Goal: Transaction & Acquisition: Obtain resource

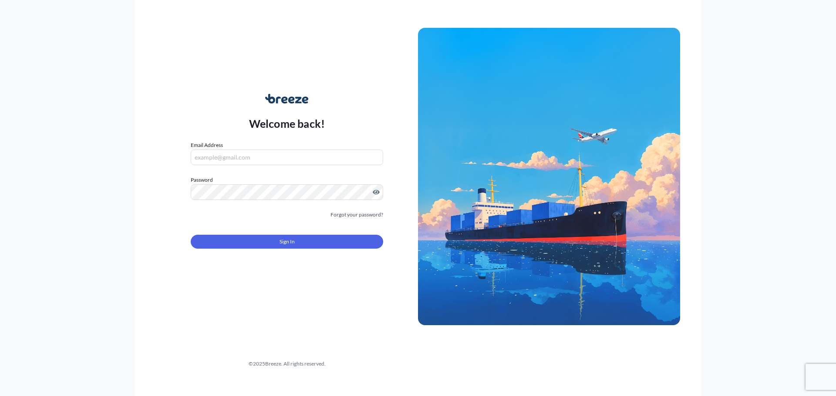
type input "[EMAIL_ADDRESS][DOMAIN_NAME]"
click at [359, 242] on button "Sign In" at bounding box center [287, 242] width 192 height 14
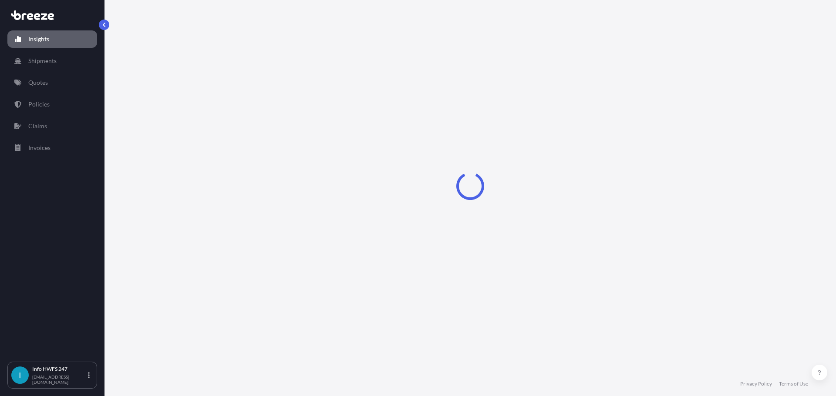
select select "2025"
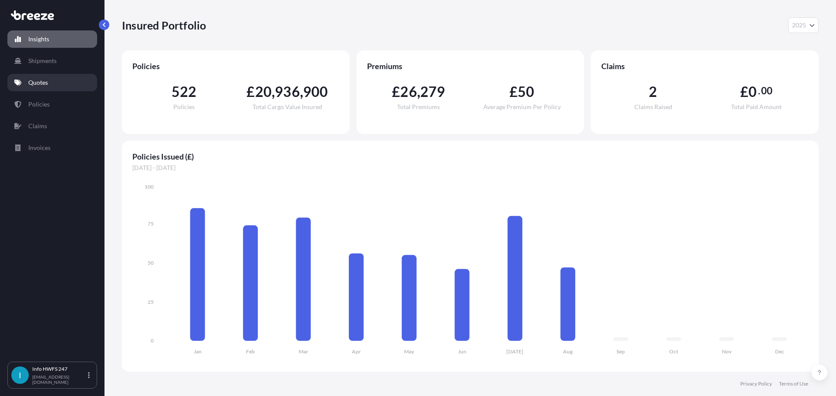
click at [30, 84] on p "Quotes" at bounding box center [38, 82] width 20 height 9
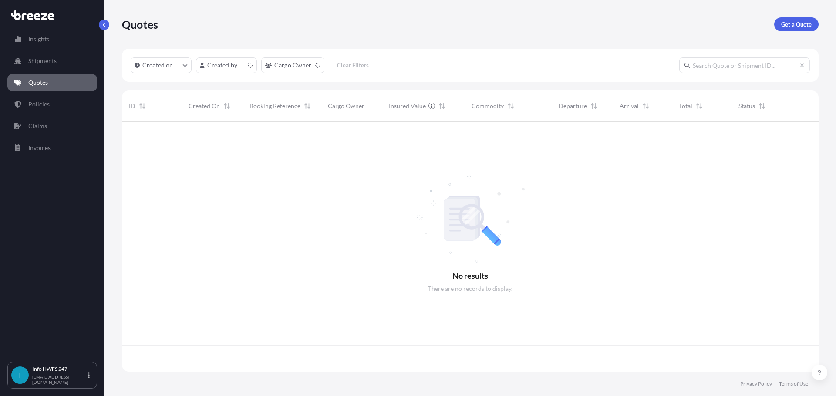
scroll to position [248, 690]
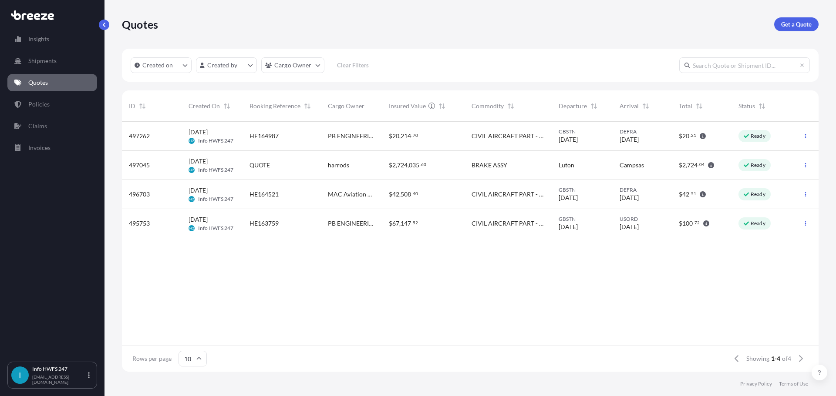
click at [553, 60] on div "Created on Created by Cargo Owner Clear Filters" at bounding box center [470, 65] width 696 height 33
click at [796, 27] on p "Get a Quote" at bounding box center [796, 24] width 30 height 9
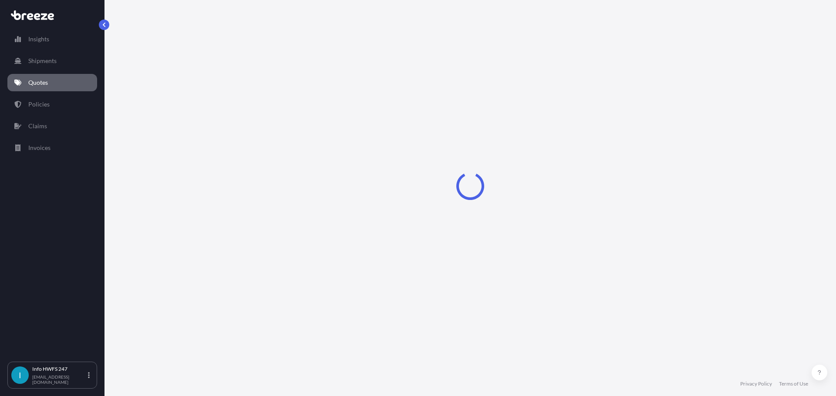
select select "Road"
select select "Air"
select select "1"
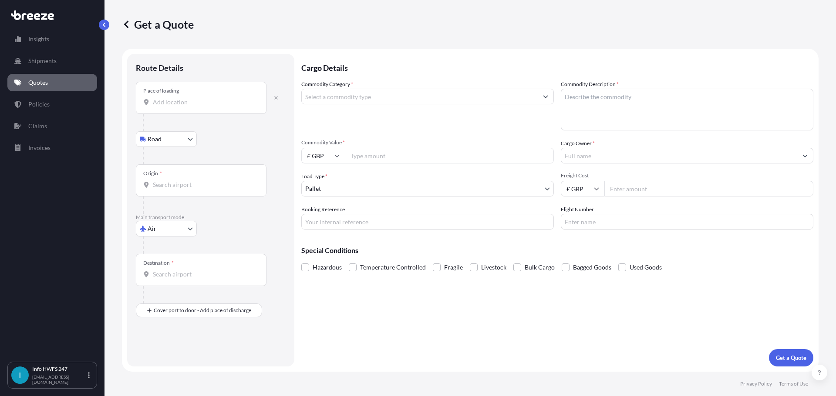
click at [215, 108] on div "Place of loading" at bounding box center [201, 98] width 131 height 32
click at [215, 107] on input "Place of loading" at bounding box center [204, 102] width 103 height 9
click at [155, 97] on div "Place of loading" at bounding box center [201, 98] width 131 height 32
click at [155, 98] on input "Place of loading" at bounding box center [204, 102] width 103 height 9
click at [162, 98] on input "Place of loading" at bounding box center [204, 102] width 103 height 9
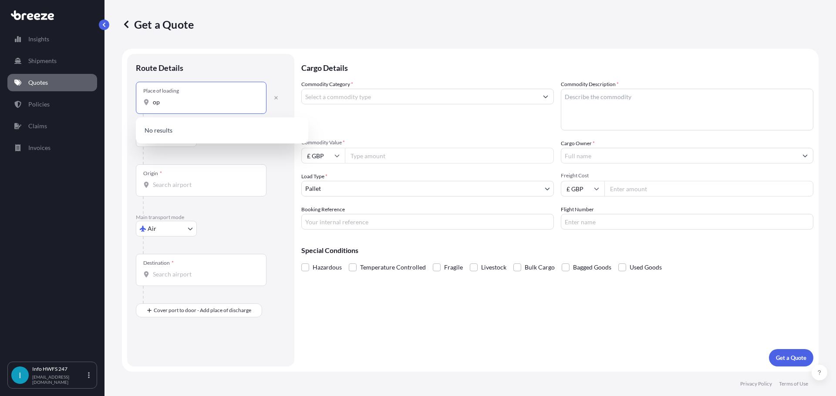
type input "o"
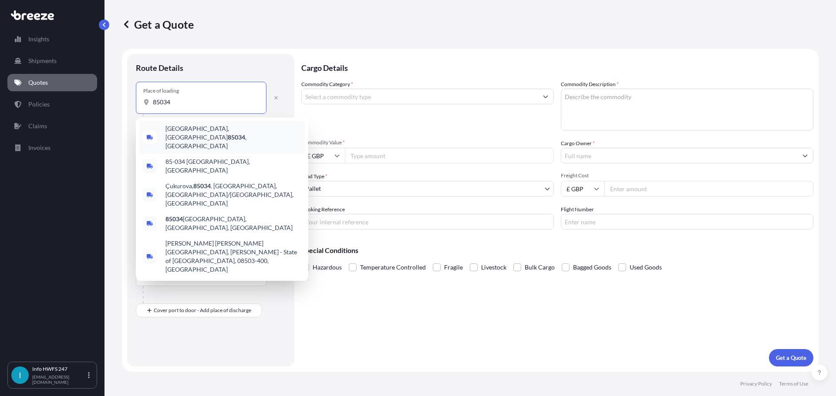
click at [182, 128] on span "[GEOGRAPHIC_DATA], AZ 85034 , [GEOGRAPHIC_DATA]" at bounding box center [233, 137] width 136 height 26
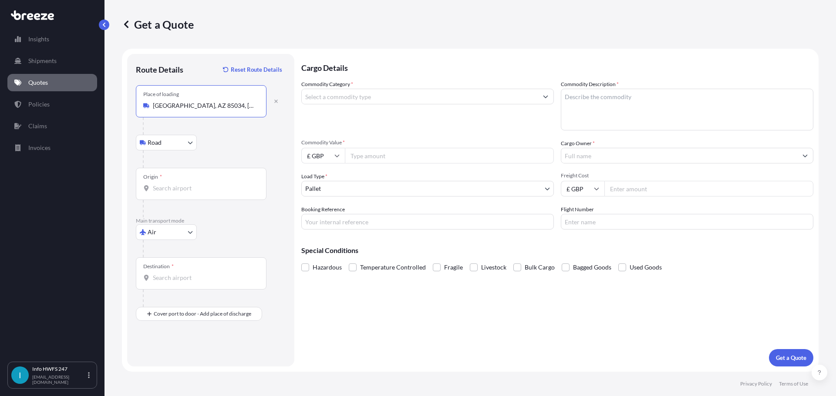
type input "[GEOGRAPHIC_DATA], AZ 85034, [GEOGRAPHIC_DATA]"
click at [226, 195] on div "Origin *" at bounding box center [201, 184] width 131 height 32
click at [226, 193] on input "Origin *" at bounding box center [204, 188] width 103 height 9
click at [218, 215] on span "USPHX - [GEOGRAPHIC_DATA] , [GEOGRAPHIC_DATA]" at bounding box center [220, 217] width 111 height 9
type input "USPHX - [GEOGRAPHIC_DATA], [GEOGRAPHIC_DATA]"
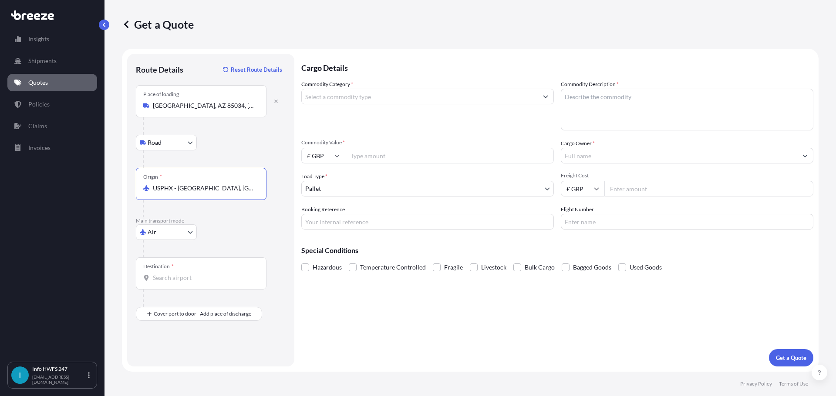
click at [196, 267] on div "Destination *" at bounding box center [201, 274] width 131 height 32
click at [196, 274] on input "Destination *" at bounding box center [204, 278] width 103 height 9
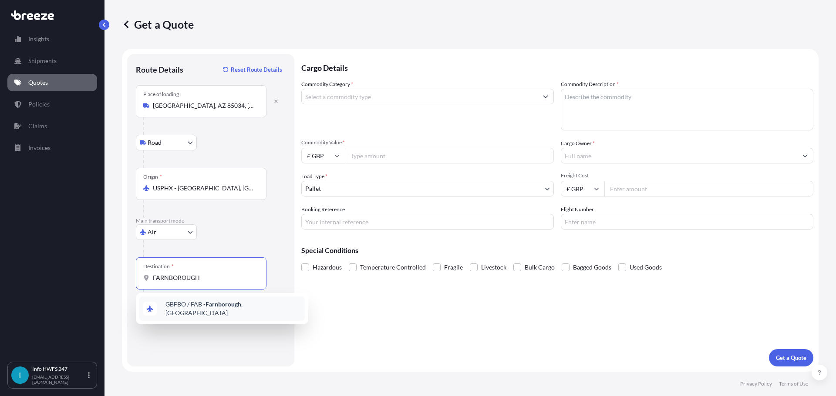
click at [197, 298] on div "GBFBO / FAB - Farnborough , [GEOGRAPHIC_DATA]" at bounding box center [221, 309] width 165 height 24
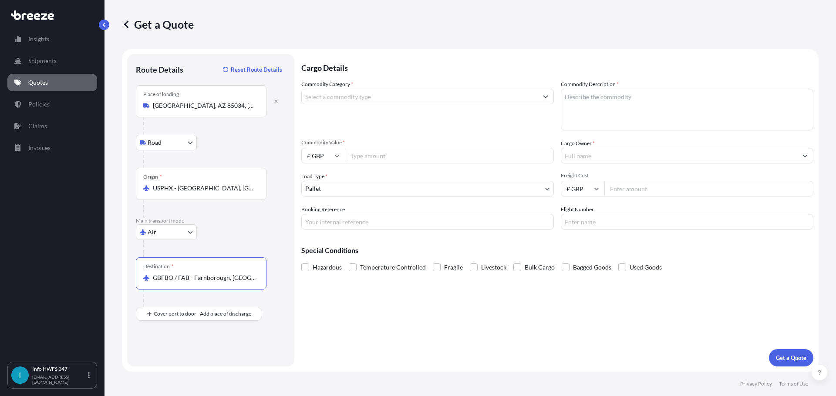
click at [225, 277] on input "GBFBO / FAB - Farnborough, [GEOGRAPHIC_DATA]" at bounding box center [204, 278] width 103 height 9
type input "GBLHR - Heathrow Apt/[GEOGRAPHIC_DATA], [GEOGRAPHIC_DATA]"
click at [186, 360] on input "Place of Discharge" at bounding box center [204, 360] width 103 height 9
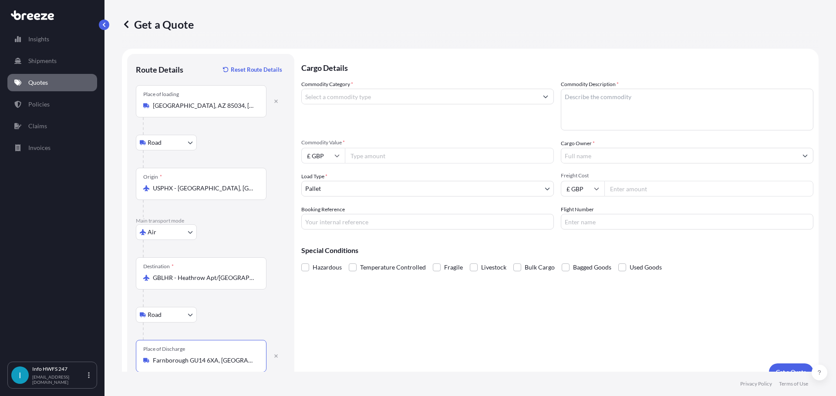
type input "Farnborough GU14 6XA, [GEOGRAPHIC_DATA]"
click at [374, 93] on input "Commodity Category *" at bounding box center [420, 97] width 236 height 16
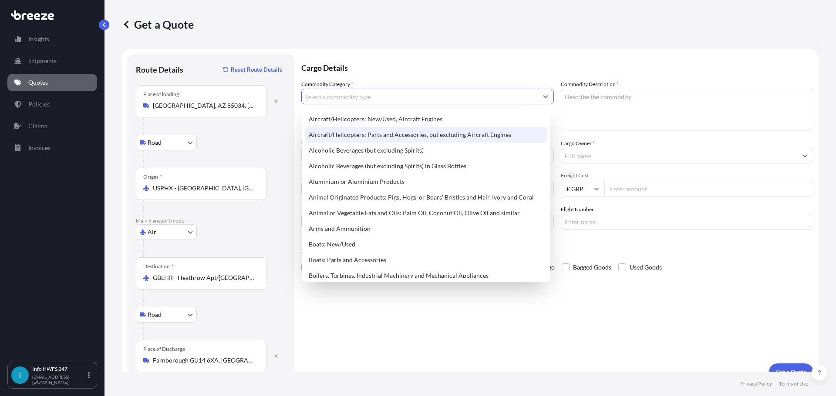
click at [377, 137] on div "Aircraft/Helicopters: Parts and Accessories, but excluding Aircraft Engines" at bounding box center [426, 135] width 242 height 16
type input "Aircraft/Helicopters: Parts and Accessories, but excluding Aircraft Engines"
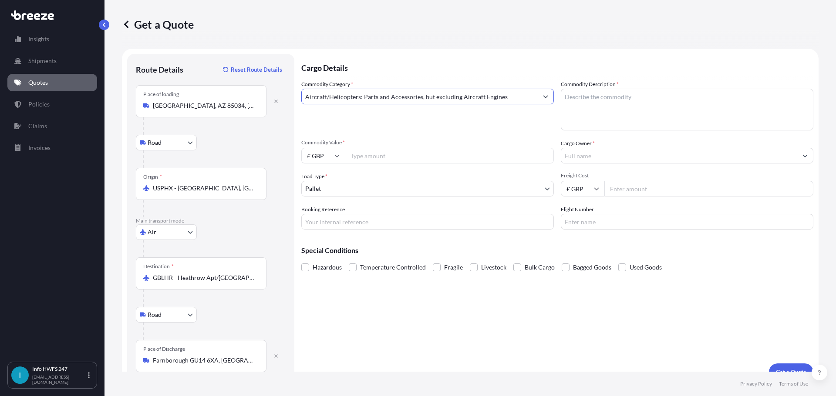
click at [373, 162] on input "Commodity Value *" at bounding box center [449, 156] width 209 height 16
click at [335, 156] on icon at bounding box center [336, 155] width 5 height 5
click at [325, 214] on div "$ USD" at bounding box center [323, 216] width 37 height 17
type input "$ USD"
click at [386, 156] on input "Commodity Value *" at bounding box center [449, 156] width 209 height 16
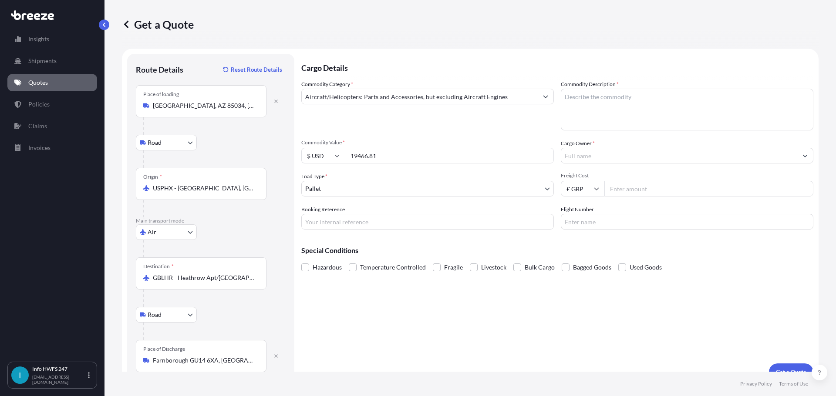
type input "19466.81"
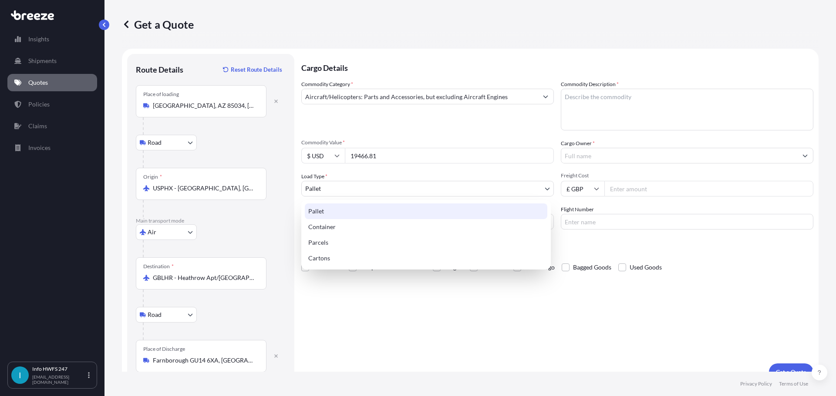
click at [392, 189] on body "15 options available. Insights Shipments Quotes Policies Claims Invoices I Info…" at bounding box center [418, 198] width 836 height 396
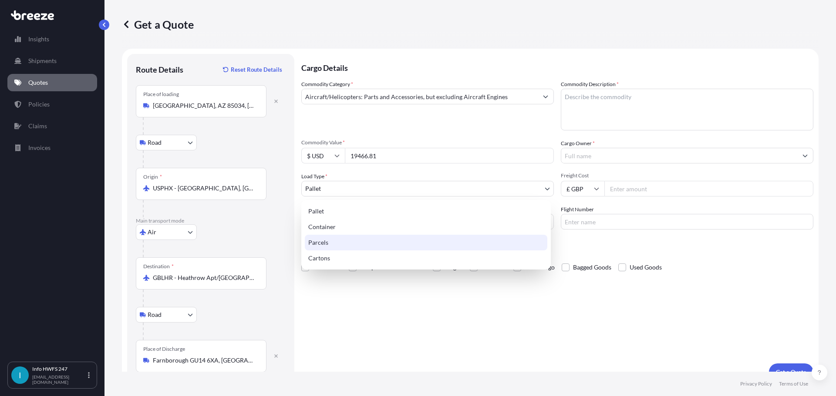
click at [375, 249] on div "Parcels" at bounding box center [426, 243] width 242 height 16
select select "3"
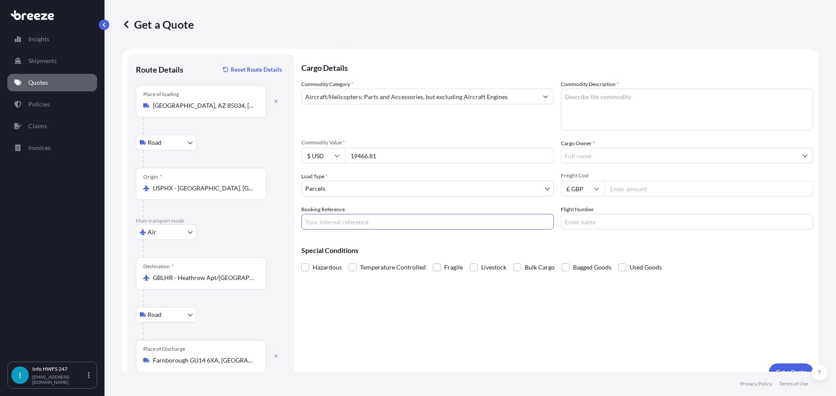
click at [358, 223] on input "Booking Reference" at bounding box center [427, 222] width 252 height 16
type input "HI165501"
click at [725, 104] on textarea "Commodity Description *" at bounding box center [687, 110] width 252 height 42
type textarea "I"
type textarea "CIVIL AIRCRAFT PARTS - IGNITER"
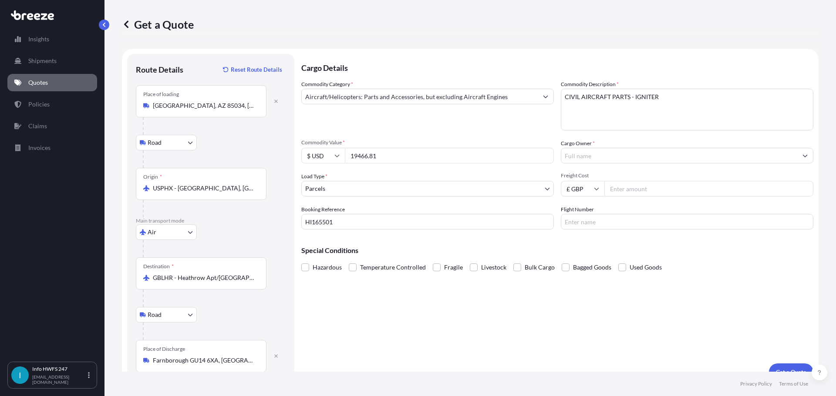
click at [572, 150] on input "Cargo Owner *" at bounding box center [679, 156] width 236 height 16
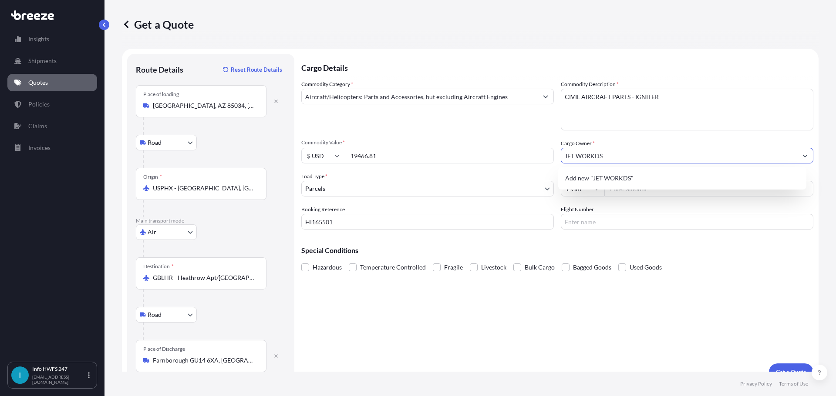
drag, startPoint x: 620, startPoint y: 158, endPoint x: 591, endPoint y: 156, distance: 29.7
click at [591, 156] on input "JET WORKDS" at bounding box center [679, 156] width 236 height 16
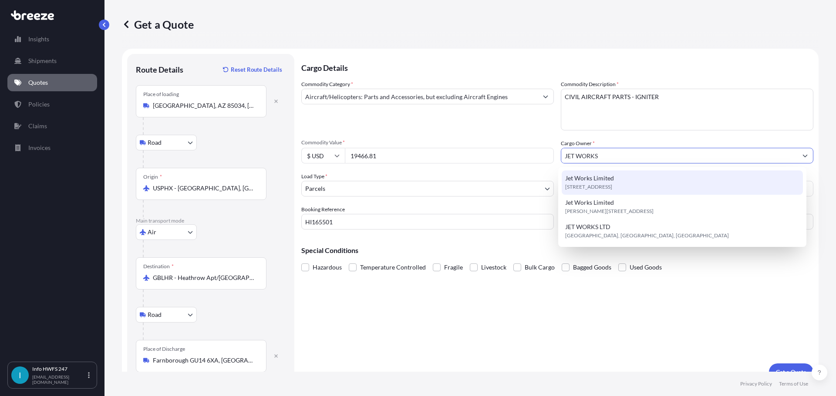
click at [609, 185] on span "[STREET_ADDRESS]" at bounding box center [588, 187] width 47 height 9
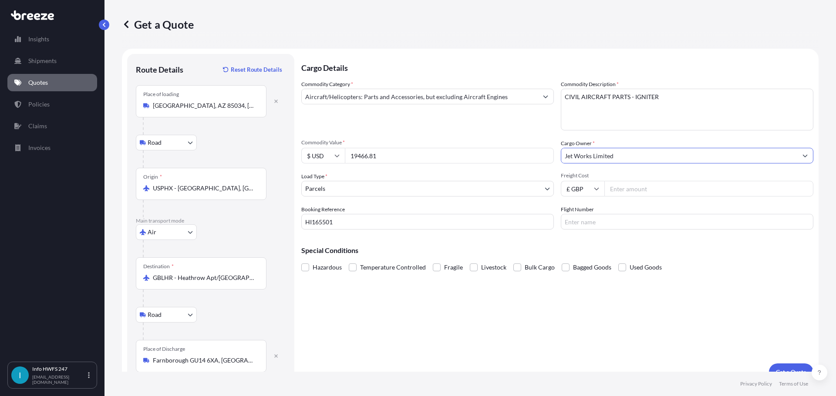
type input "Jet Works Limited"
click at [605, 221] on input "Flight Number" at bounding box center [687, 222] width 252 height 16
type input "AA194"
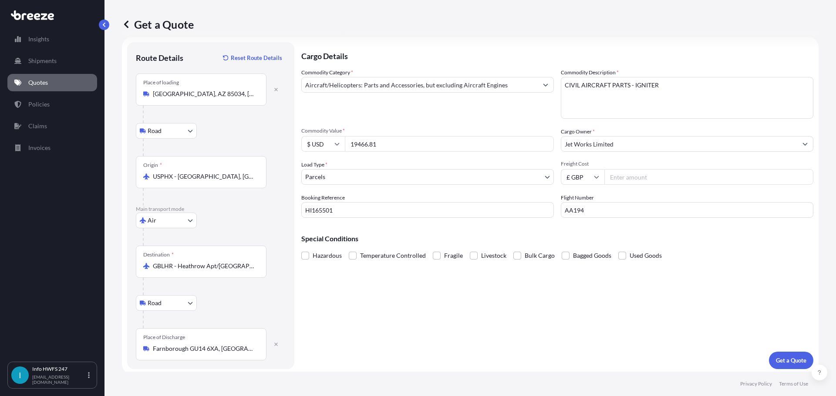
scroll to position [14, 0]
click at [780, 362] on p "Get a Quote" at bounding box center [791, 358] width 30 height 9
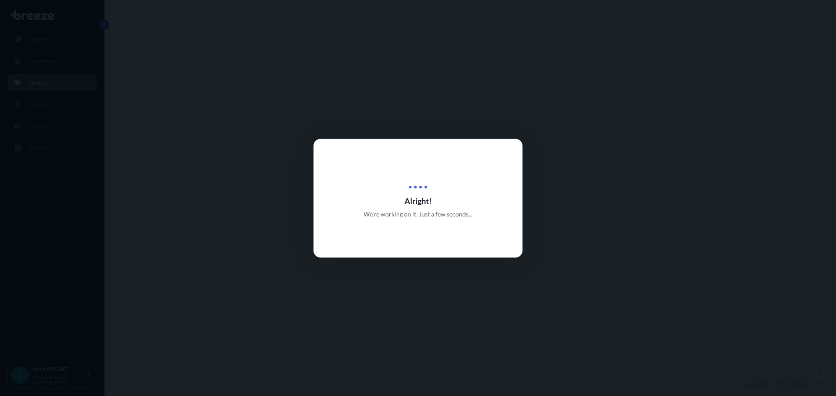
select select "Road"
select select "Air"
select select "Road"
select select "3"
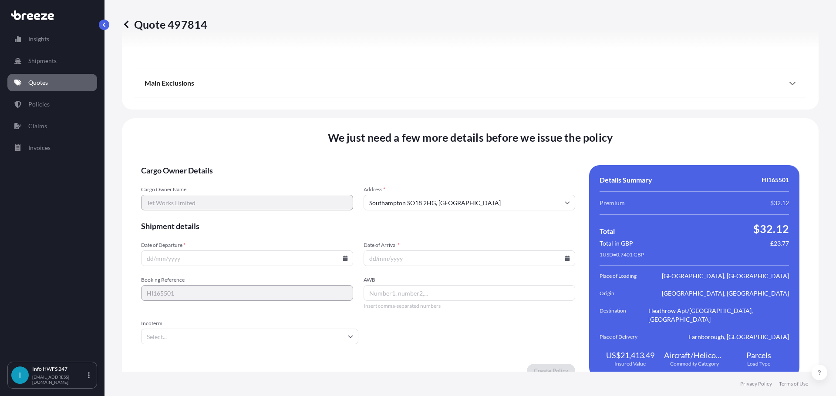
scroll to position [1149, 0]
drag, startPoint x: 256, startPoint y: 249, endPoint x: 293, endPoint y: 254, distance: 37.4
click at [256, 250] on input "Date of Departure *" at bounding box center [247, 258] width 212 height 16
click at [339, 250] on input "Date of Departure *" at bounding box center [247, 258] width 212 height 16
click at [343, 255] on icon at bounding box center [344, 257] width 5 height 5
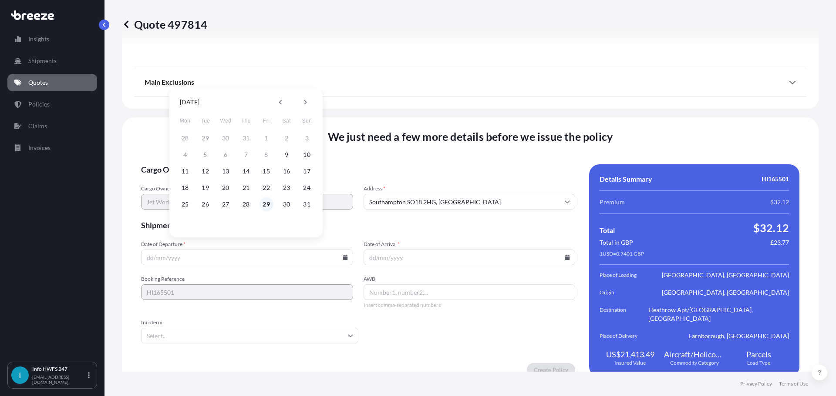
click at [268, 205] on button "29" at bounding box center [266, 205] width 14 height 14
type input "[DATE]"
click at [565, 255] on icon at bounding box center [567, 257] width 5 height 5
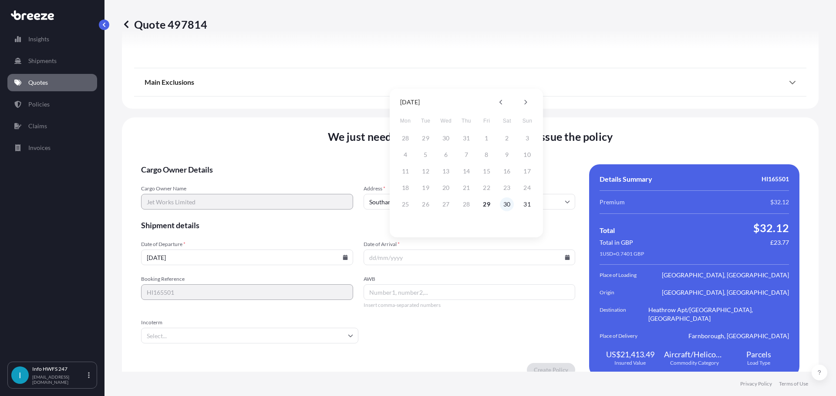
click at [513, 207] on button "30" at bounding box center [507, 205] width 14 height 14
type input "[DATE]"
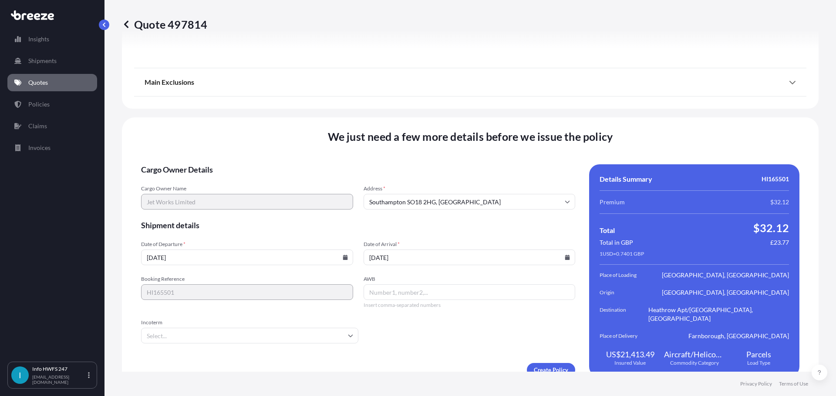
click at [463, 285] on input "AWB" at bounding box center [469, 293] width 212 height 16
type input "00116587922"
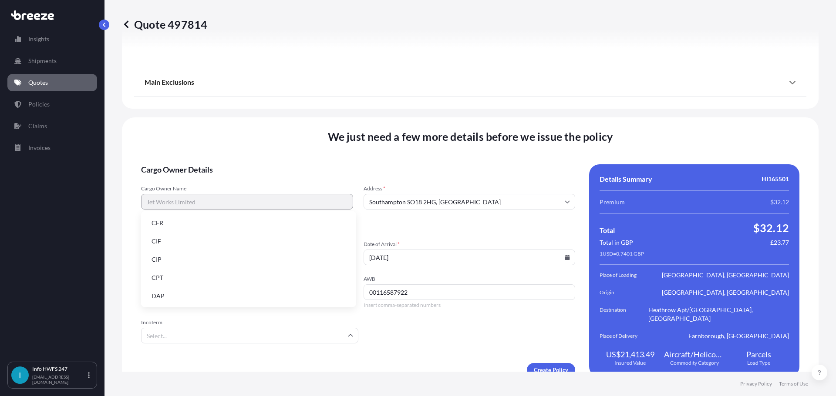
click at [278, 328] on input "Incoterm" at bounding box center [249, 336] width 217 height 16
click at [212, 262] on li "EXW" at bounding box center [248, 264] width 208 height 17
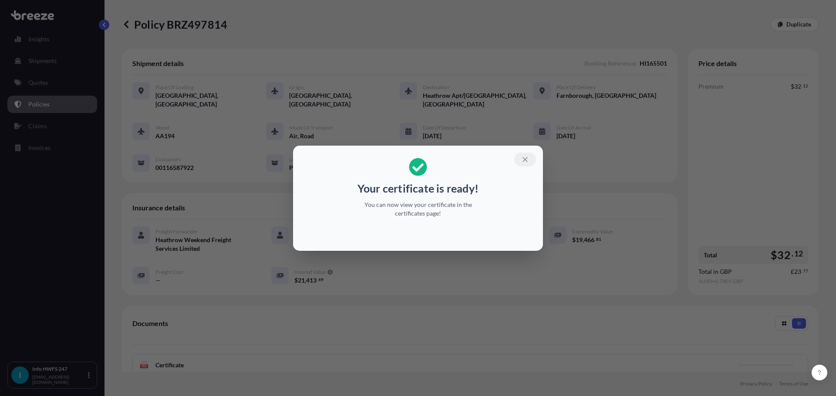
click at [524, 160] on icon "button" at bounding box center [524, 159] width 5 height 5
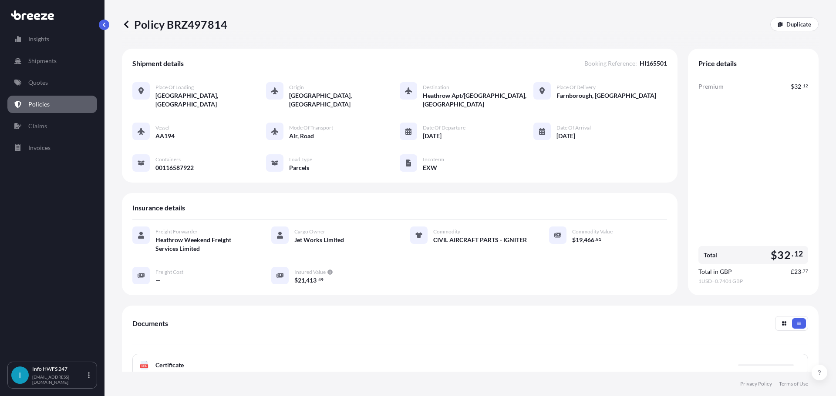
click at [178, 361] on span "Certificate" at bounding box center [169, 365] width 28 height 9
drag, startPoint x: 145, startPoint y: 358, endPoint x: 135, endPoint y: 361, distance: 9.9
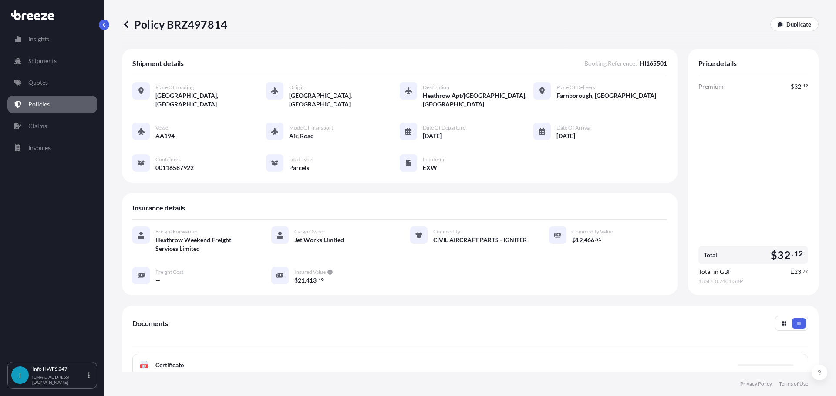
click at [135, 361] on div "PDF Certificate" at bounding box center [469, 365] width 675 height 23
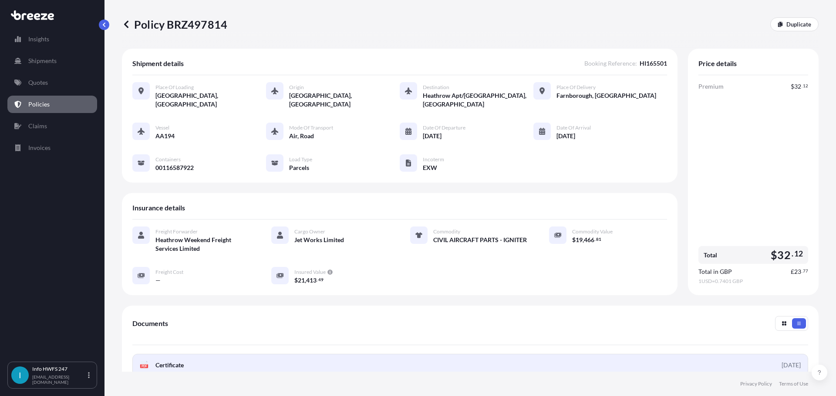
click at [141, 361] on icon at bounding box center [144, 365] width 7 height 9
